Goal: Task Accomplishment & Management: Use online tool/utility

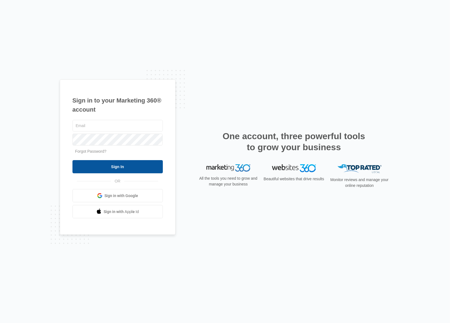
type input "[PERSON_NAME][EMAIL_ADDRESS][DOMAIN_NAME]"
click at [122, 167] on input "Sign In" at bounding box center [118, 166] width 90 height 13
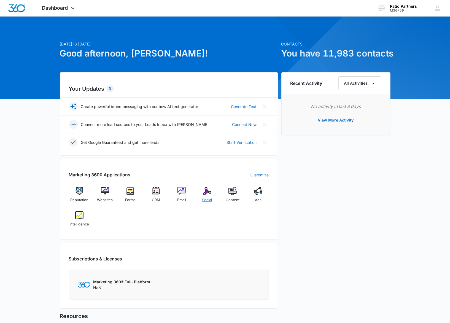
click at [206, 196] on div "Social" at bounding box center [207, 197] width 21 height 20
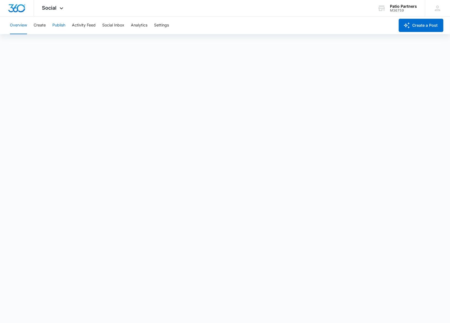
click at [56, 25] on button "Publish" at bounding box center [58, 26] width 13 height 18
click at [60, 23] on button "Publish" at bounding box center [58, 26] width 13 height 18
click at [46, 41] on button "Schedules" at bounding box center [42, 41] width 19 height 15
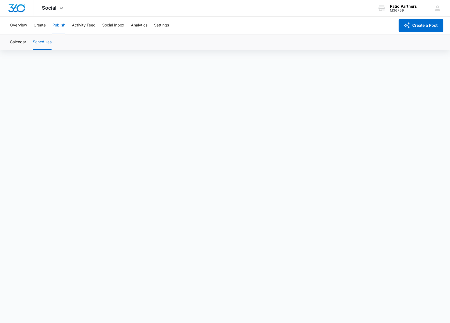
click at [58, 22] on button "Publish" at bounding box center [58, 26] width 13 height 18
